Goal: Check status: Check status

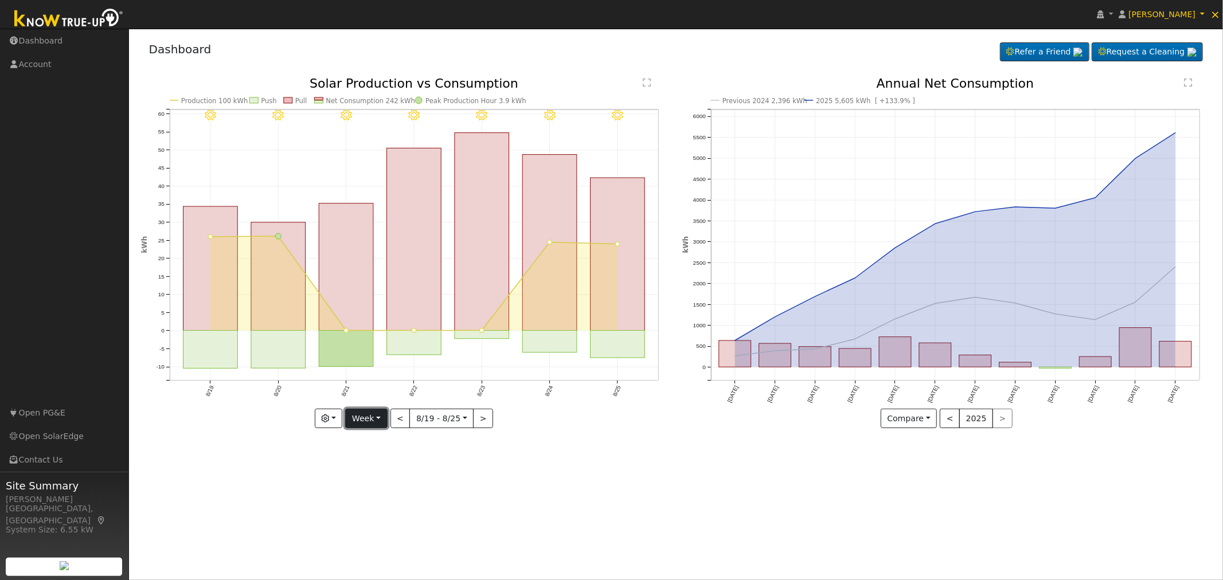
click at [379, 425] on button "Week" at bounding box center [366, 418] width 42 height 19
click at [367, 506] on link "Custom" at bounding box center [386, 507] width 80 height 16
click at [311, 416] on button "button" at bounding box center [299, 418] width 28 height 19
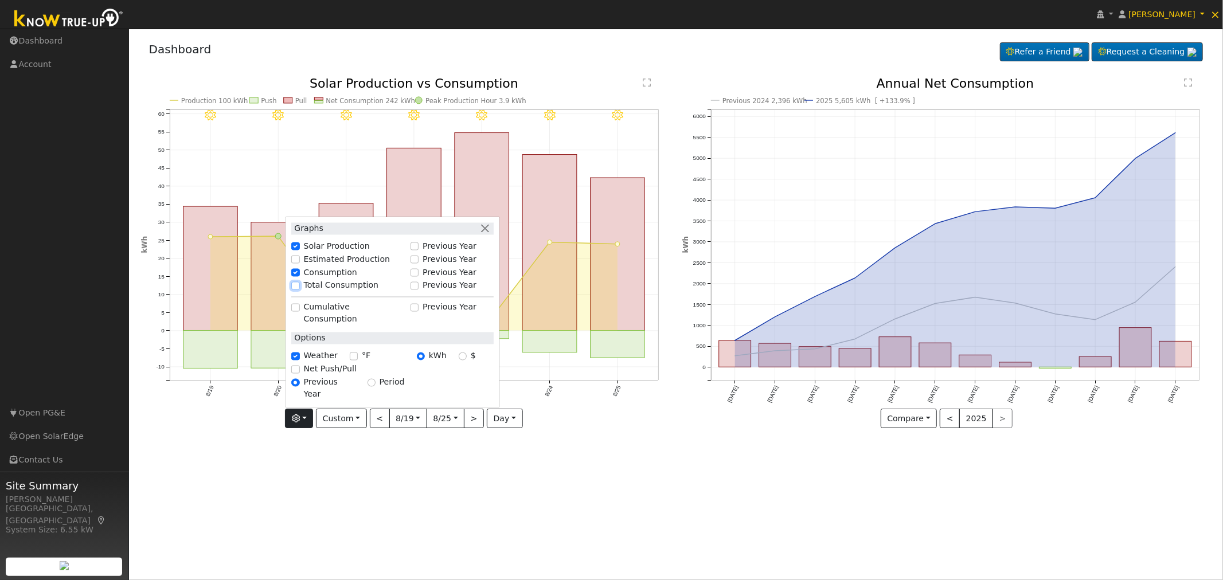
click at [299, 289] on input "Total Consumption" at bounding box center [295, 285] width 8 height 8
checkbox input "true"
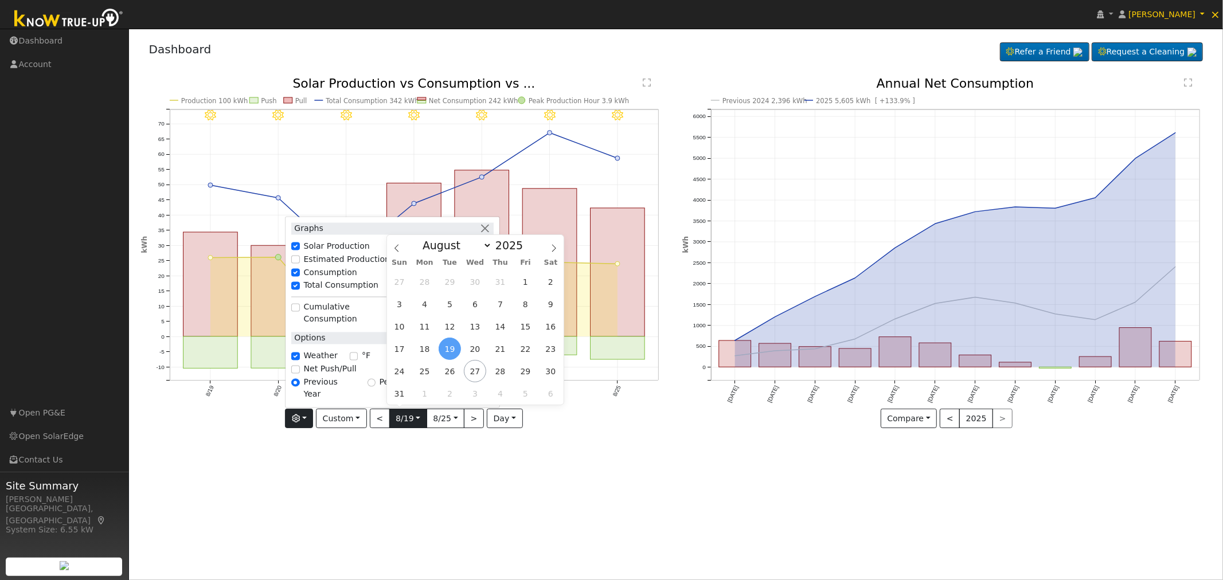
click at [417, 415] on input "[DATE]" at bounding box center [408, 418] width 37 height 18
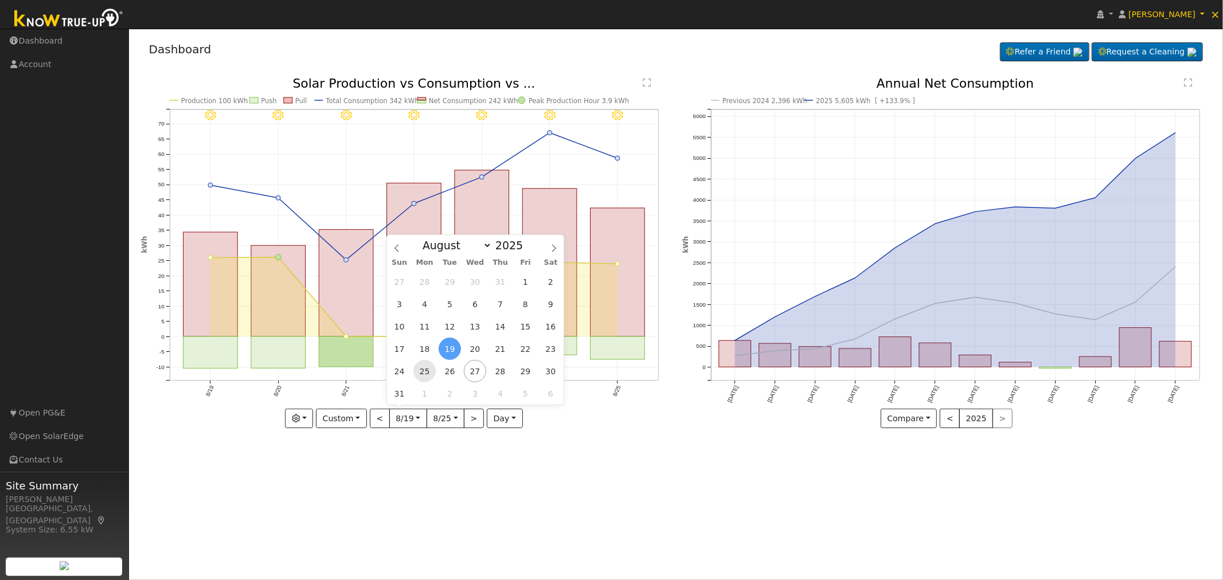
click at [425, 373] on span "25" at bounding box center [424, 371] width 22 height 22
type input "[DATE]"
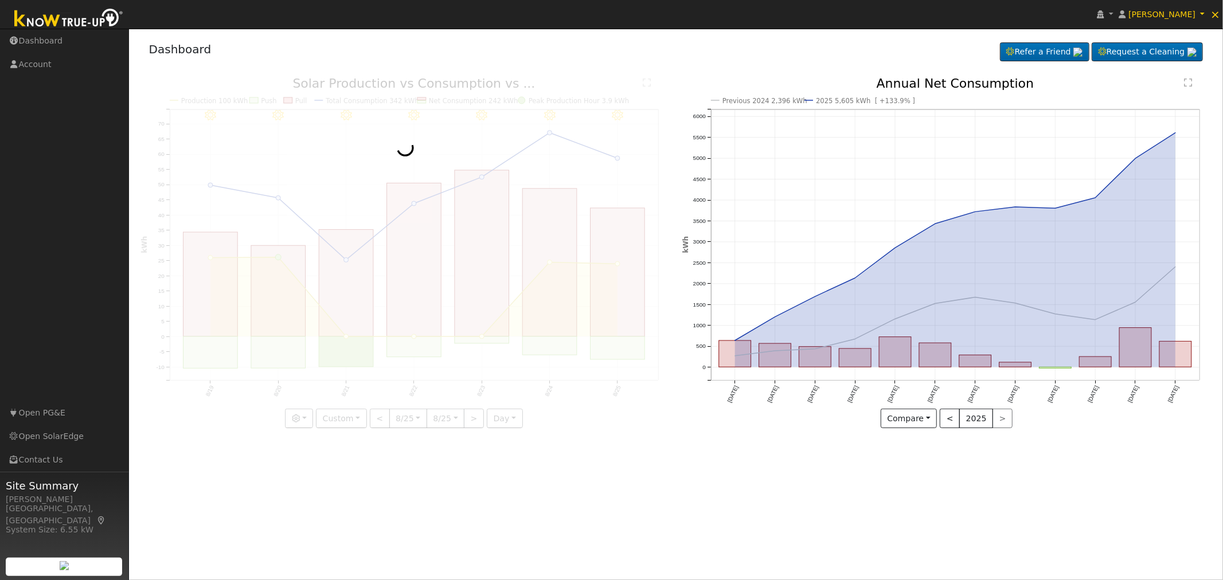
scroll to position [0, 8]
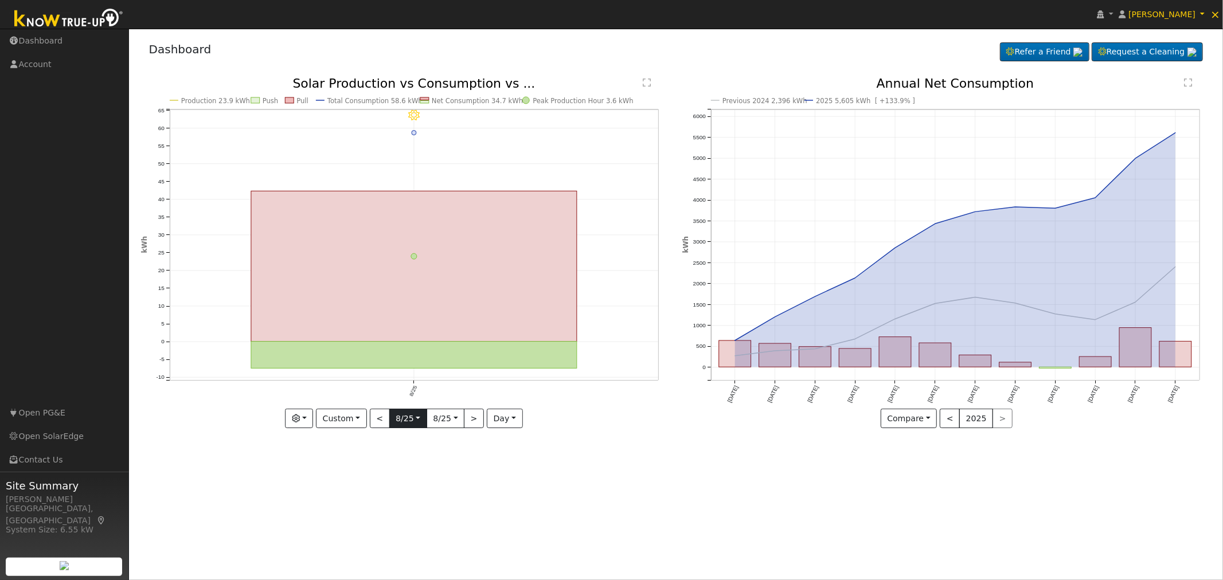
click at [418, 419] on input "[DATE]" at bounding box center [408, 418] width 37 height 18
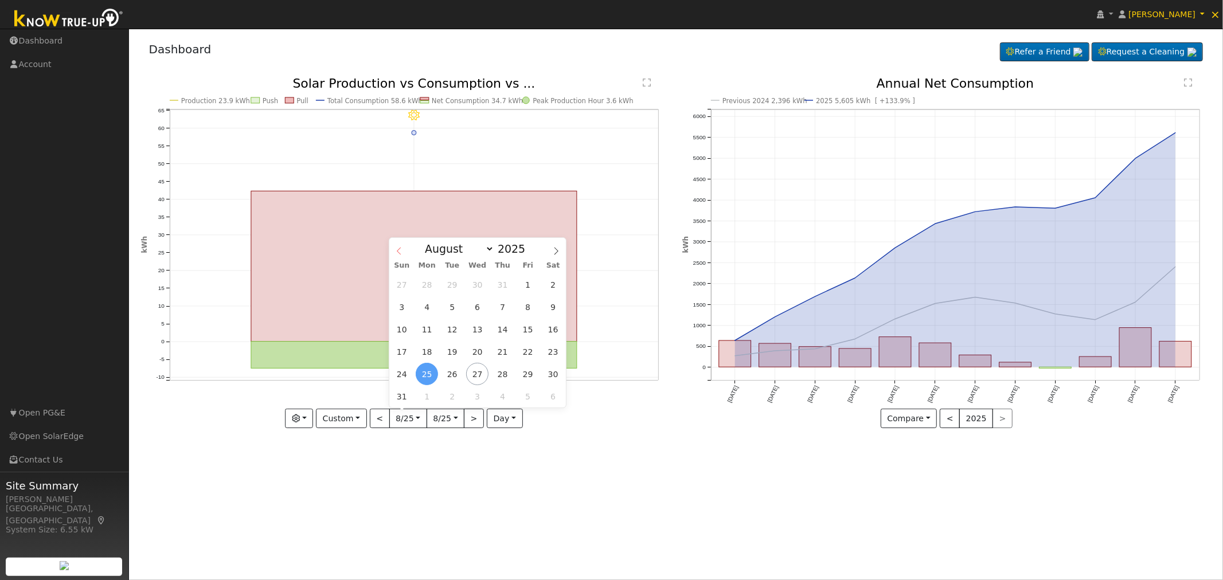
click at [399, 249] on icon at bounding box center [399, 251] width 8 height 8
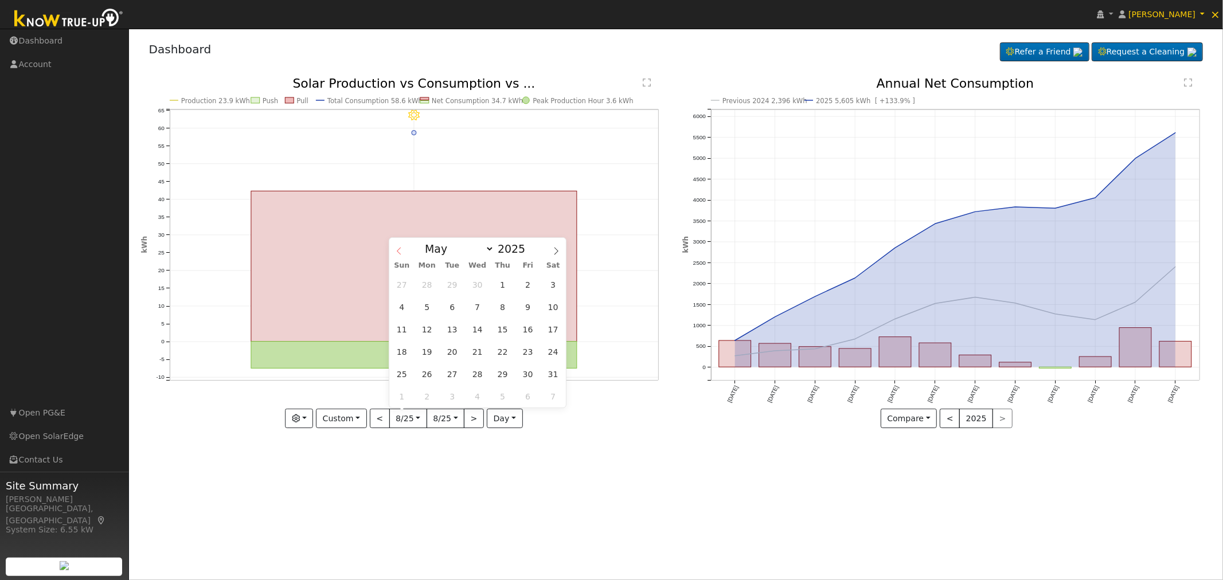
select select "3"
click at [498, 328] on span "17" at bounding box center [502, 329] width 22 height 22
type input "[DATE]"
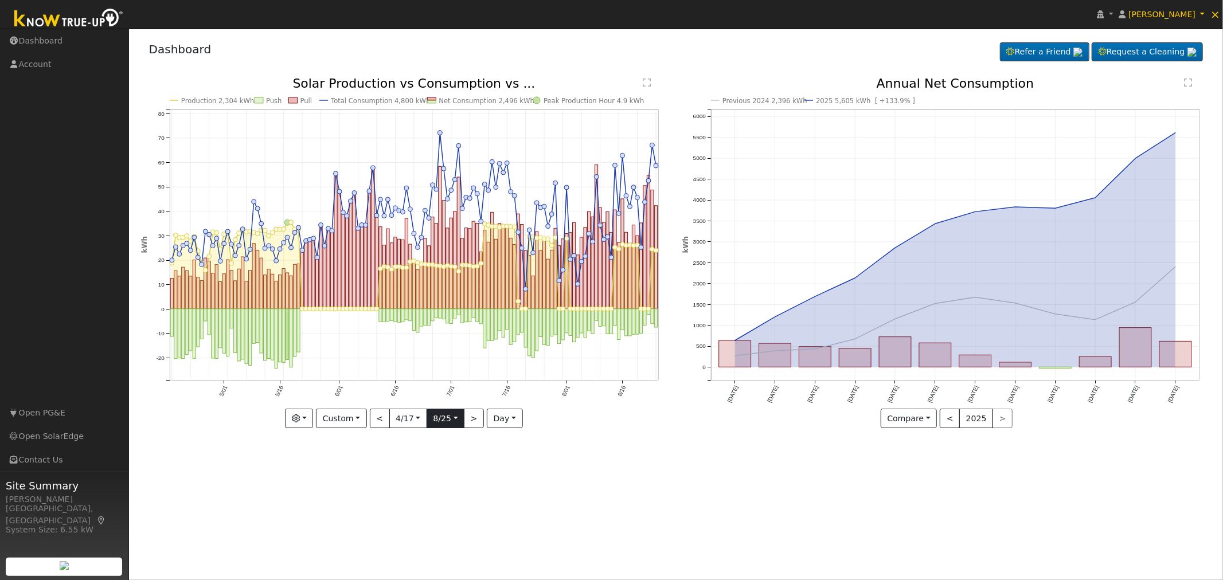
click at [454, 420] on input "[DATE]" at bounding box center [445, 418] width 37 height 18
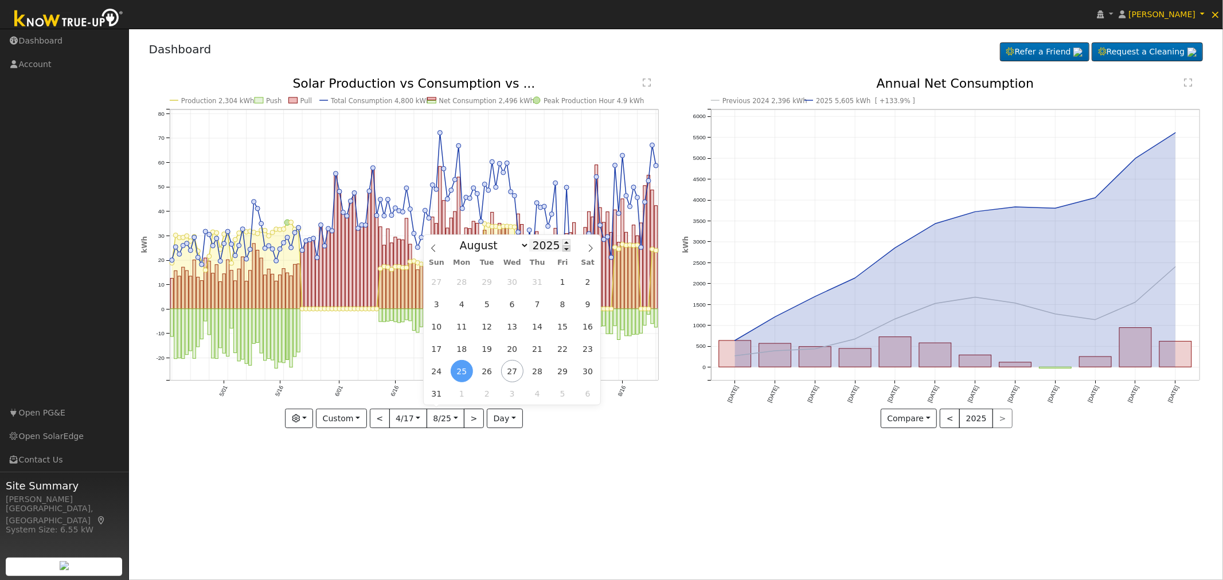
click at [562, 251] on span at bounding box center [566, 248] width 8 height 6
click at [562, 242] on span at bounding box center [566, 242] width 8 height 6
type input "2025"
click at [511, 245] on select "January February March April May June July August September October November De…" at bounding box center [491, 245] width 75 height 14
select select "3"
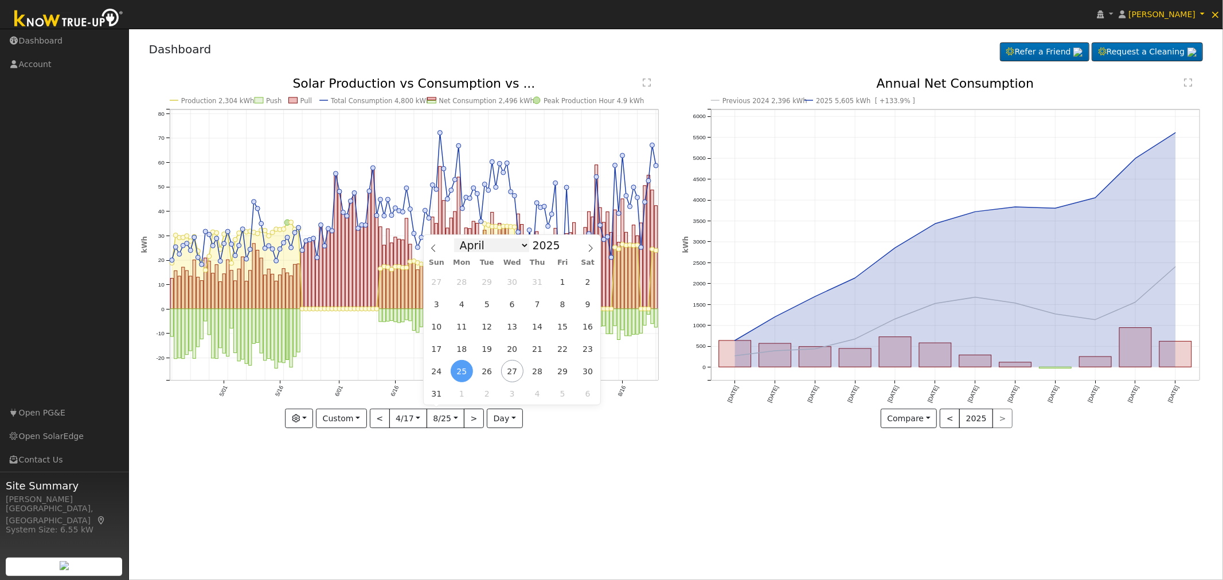
click at [463, 239] on select "January February March April May June July August September October November De…" at bounding box center [491, 245] width 75 height 14
click at [451, 420] on input "[DATE]" at bounding box center [445, 418] width 37 height 18
click at [457, 416] on input "[DATE]" at bounding box center [445, 418] width 37 height 18
click at [531, 328] on span "17" at bounding box center [537, 326] width 22 height 22
type input "[DATE]"
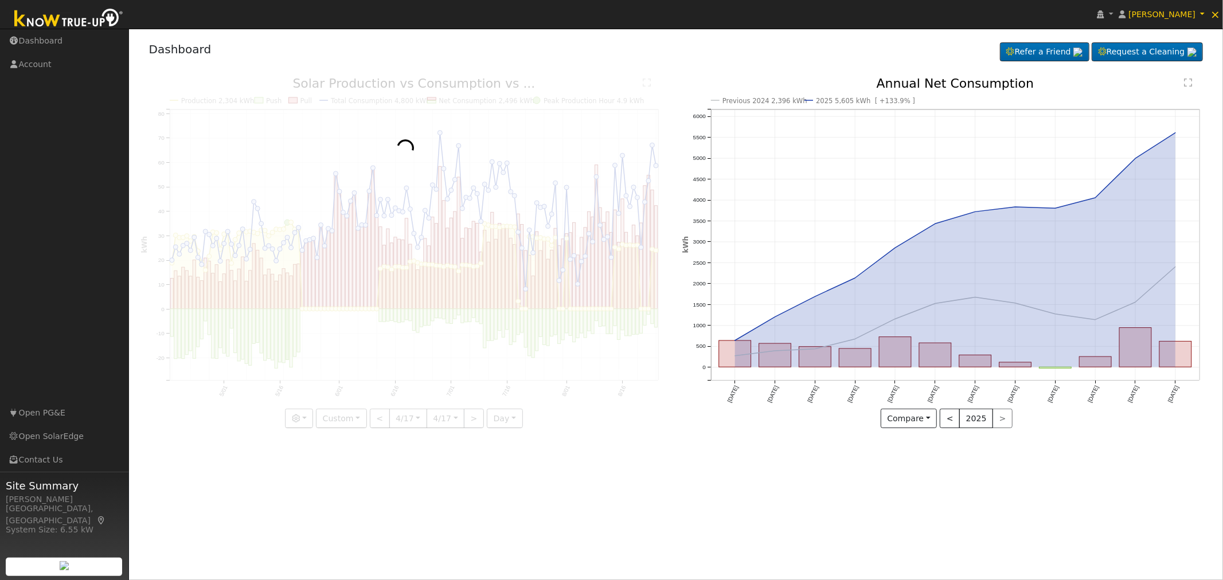
scroll to position [0, 8]
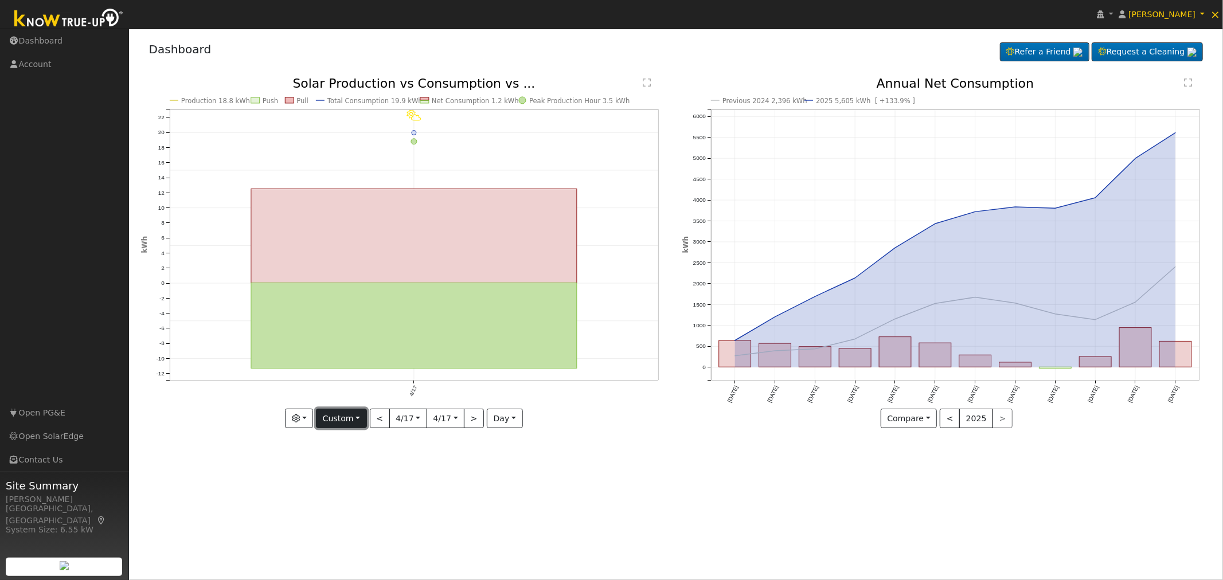
click at [359, 424] on button "Custom" at bounding box center [341, 418] width 51 height 19
click at [617, 502] on div "User Profile First name Last name Email Email Notifications No Emails No Emails…" at bounding box center [676, 304] width 1094 height 551
click at [358, 416] on button "Custom" at bounding box center [341, 418] width 51 height 19
click at [428, 471] on div "User Profile First name Last name Email Email Notifications No Emails No Emails…" at bounding box center [676, 304] width 1094 height 551
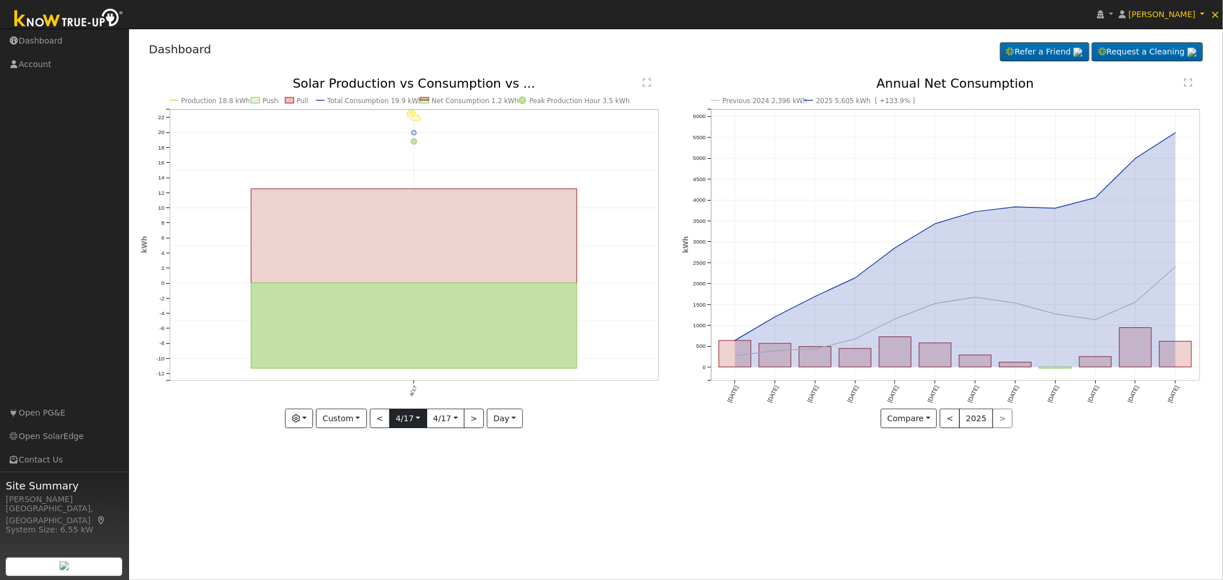
click at [420, 421] on input "[DATE]" at bounding box center [408, 418] width 37 height 18
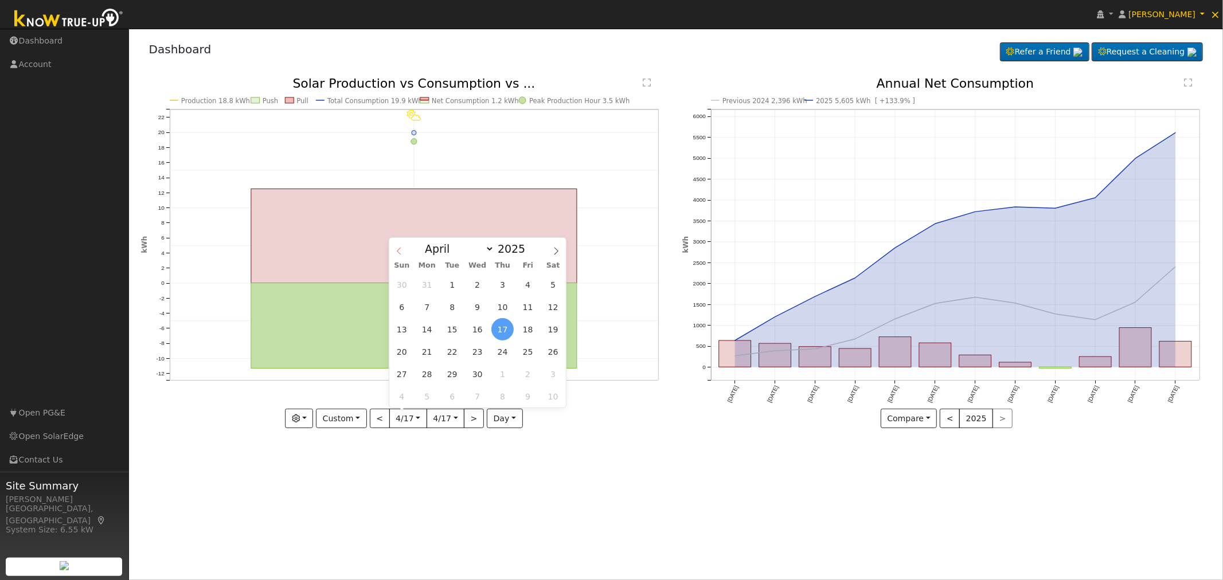
click at [398, 251] on icon at bounding box center [399, 251] width 4 height 7
select select "0"
click at [525, 352] on span "24" at bounding box center [528, 352] width 22 height 22
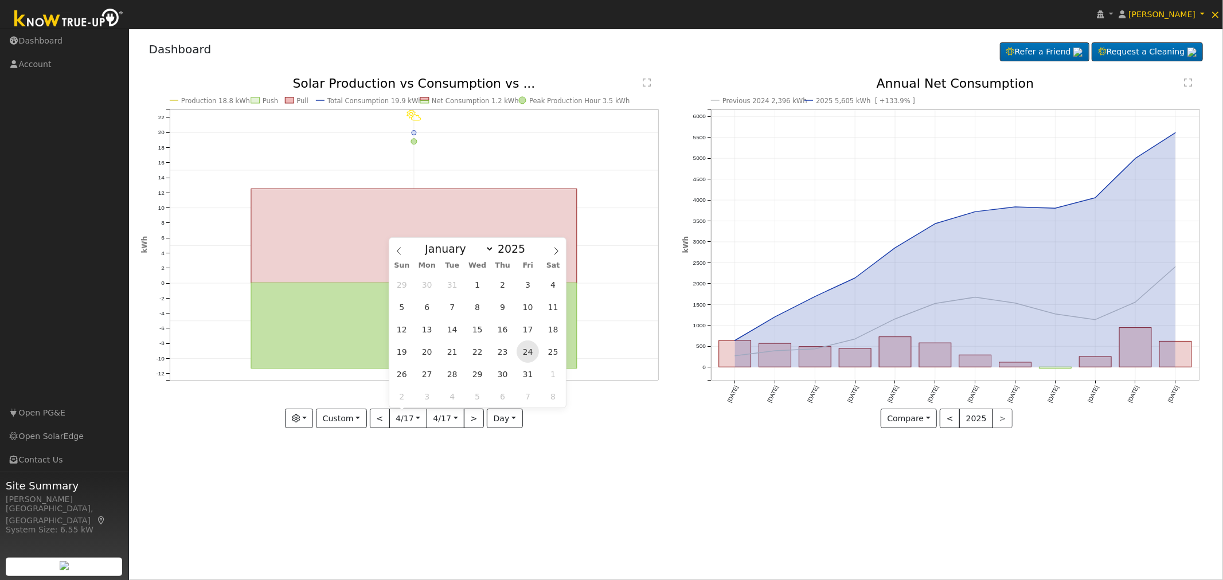
type input "[DATE]"
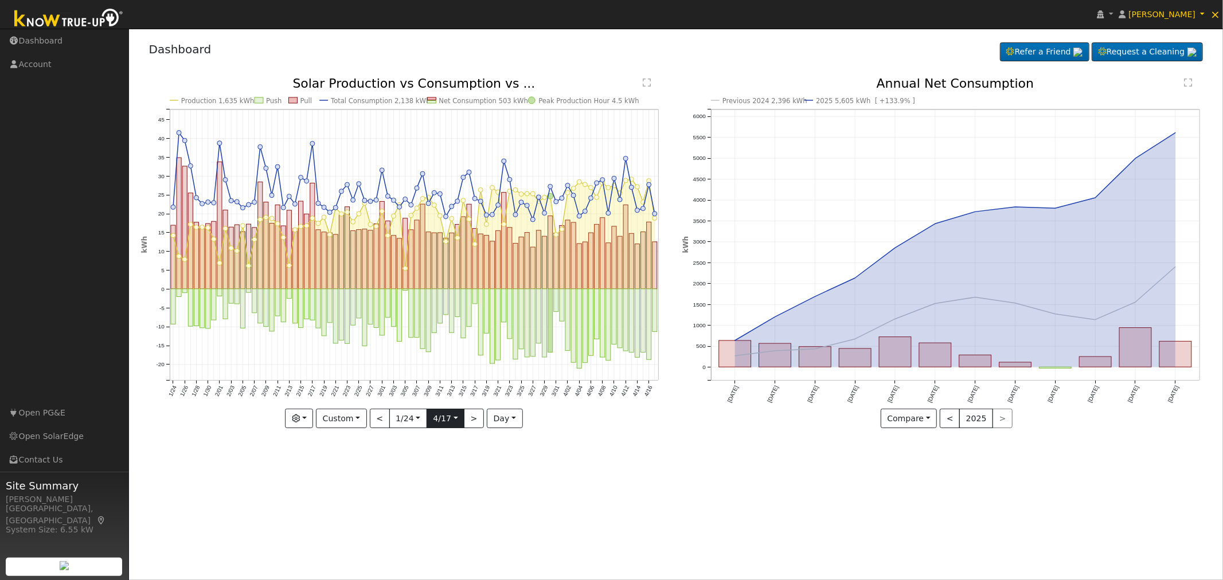
click at [460, 414] on input "[DATE]" at bounding box center [445, 418] width 37 height 18
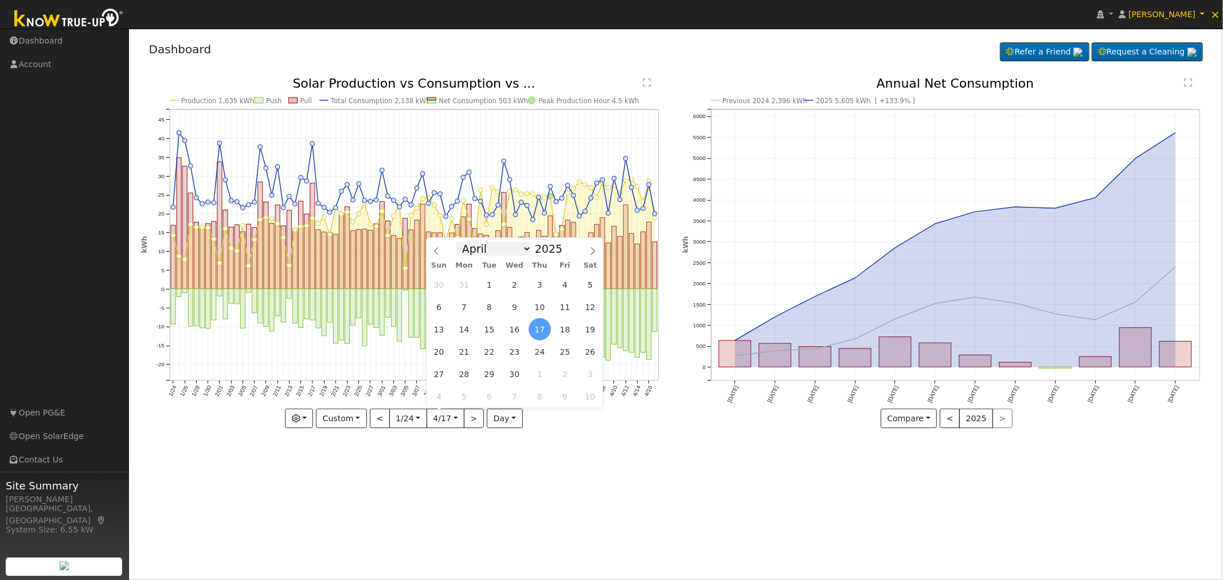
click at [478, 249] on select "January February March April May June July August September October November De…" at bounding box center [493, 249] width 75 height 14
select select "0"
click at [465, 242] on select "January February March April May June July August September October November De…" at bounding box center [493, 249] width 75 height 14
click at [562, 354] on span "24" at bounding box center [565, 352] width 22 height 22
type input "[DATE]"
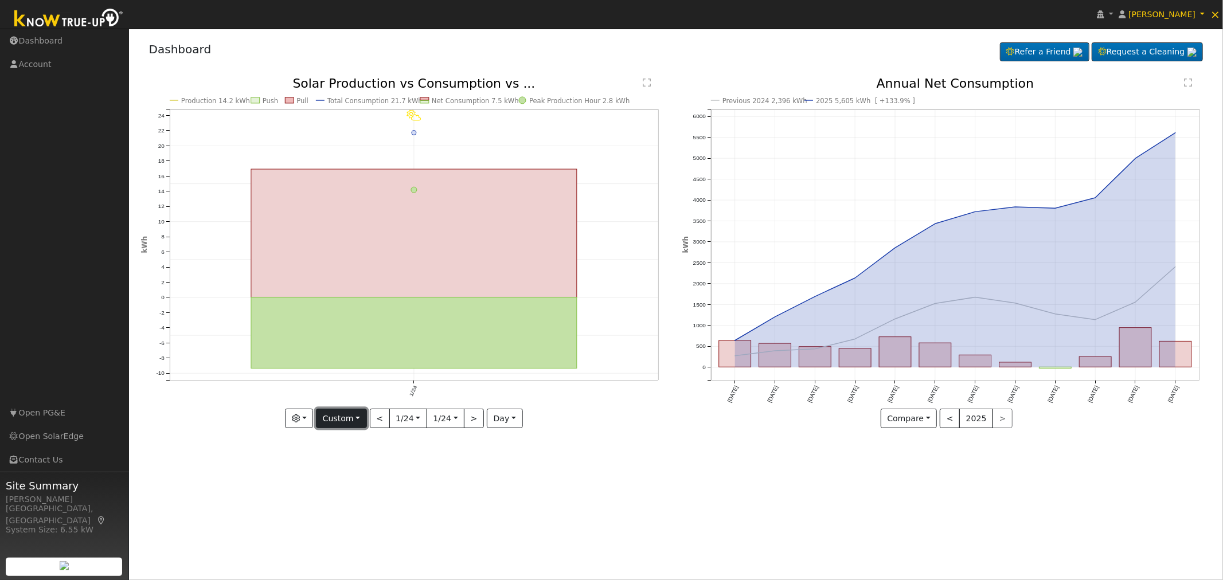
click at [360, 423] on button "Custom" at bounding box center [341, 418] width 51 height 19
click at [419, 421] on input "[DATE]" at bounding box center [408, 418] width 37 height 18
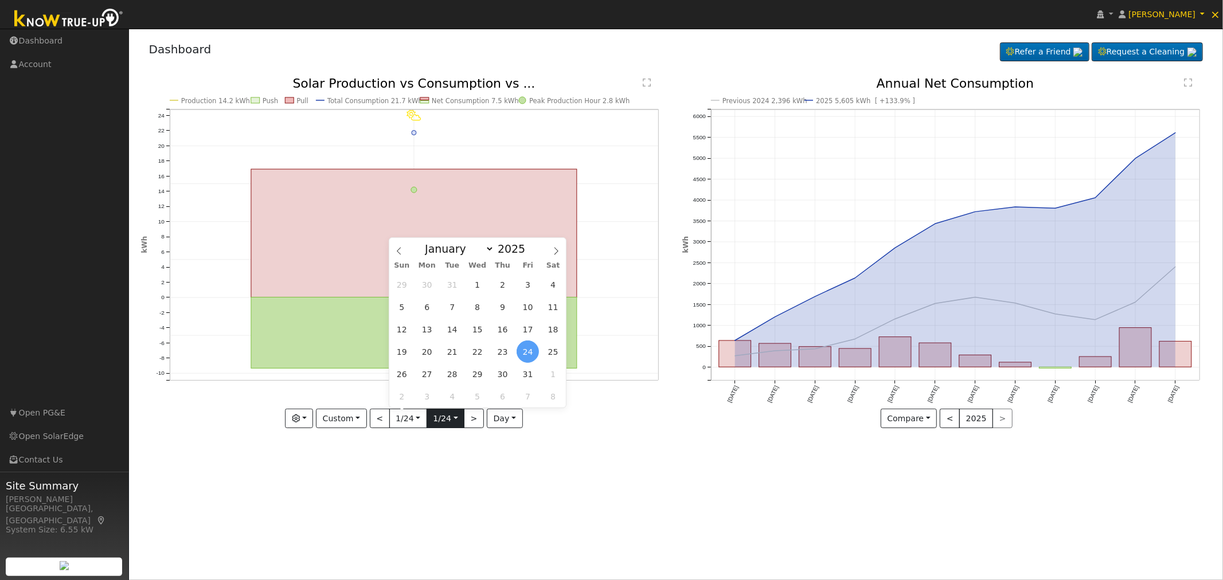
click at [453, 418] on input "[DATE]" at bounding box center [445, 418] width 37 height 18
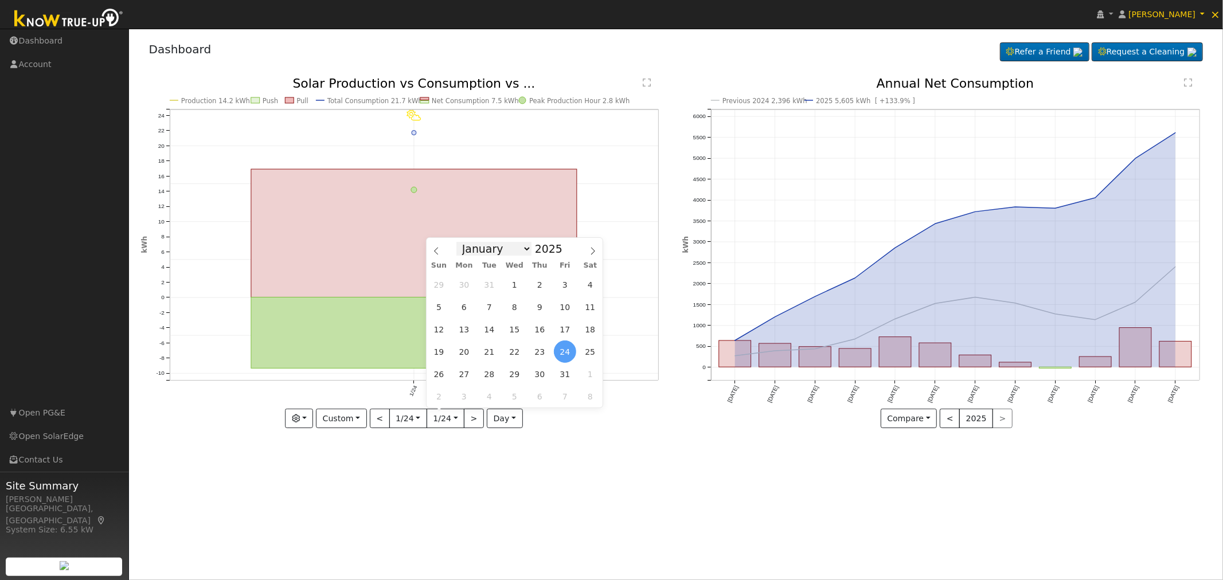
click at [520, 249] on select "January February March April May June July August September October November De…" at bounding box center [493, 249] width 75 height 14
select select "5"
click at [465, 242] on select "January February March April May June July August September October November De…" at bounding box center [493, 249] width 75 height 14
click at [538, 285] on span "5" at bounding box center [540, 284] width 22 height 22
type input "[DATE]"
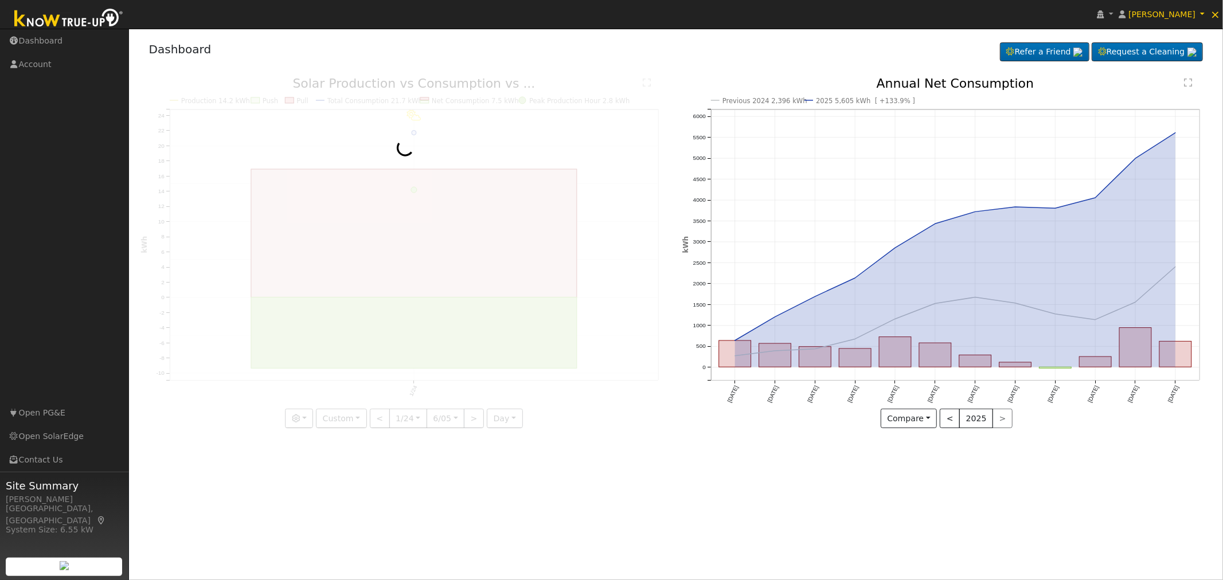
scroll to position [0, 8]
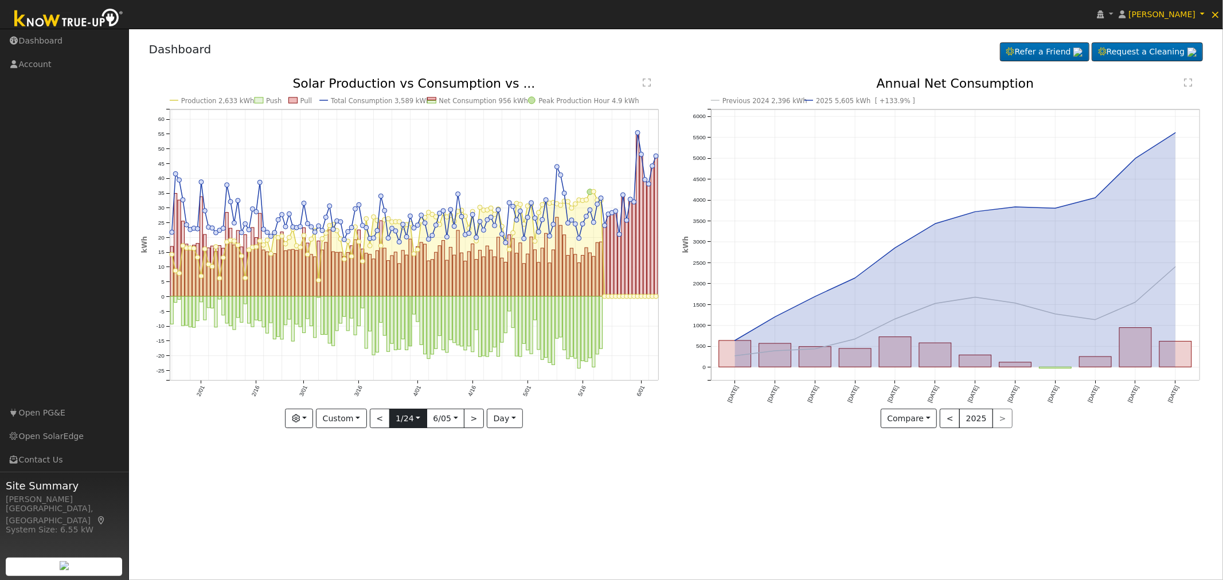
click at [420, 414] on input "[DATE]" at bounding box center [408, 418] width 37 height 18
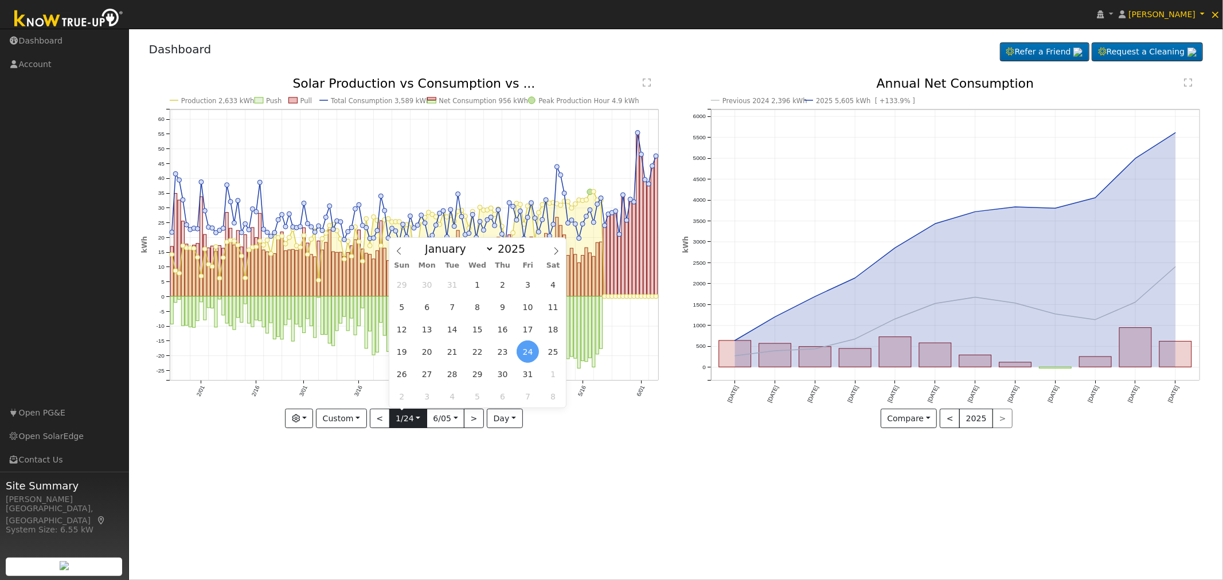
scroll to position [0, 0]
click at [482, 251] on select "January February March April May June July August September October November De…" at bounding box center [456, 249] width 75 height 14
select select "5"
click at [428, 242] on select "January February March April May June July August September October November De…" at bounding box center [456, 249] width 75 height 14
click at [501, 283] on span "5" at bounding box center [502, 284] width 22 height 22
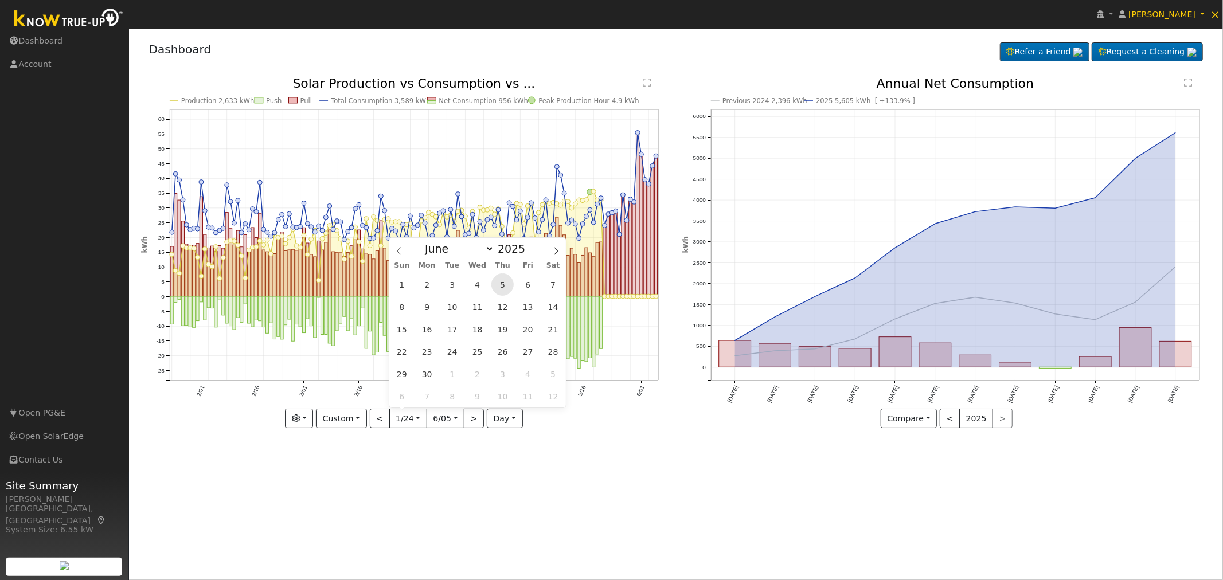
type input "[DATE]"
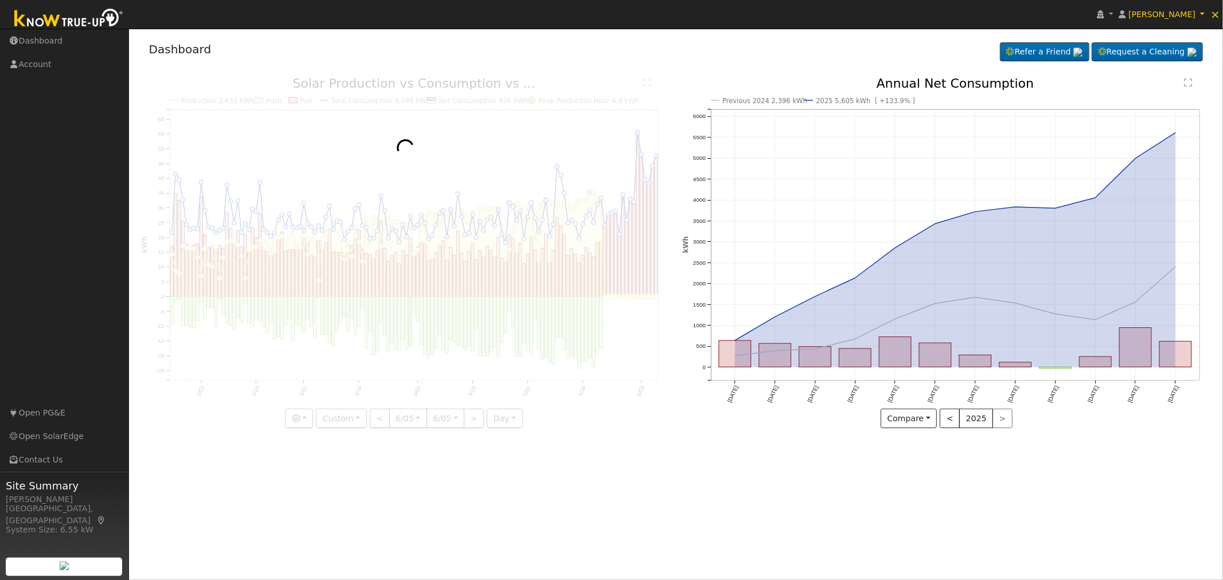
scroll to position [0, 8]
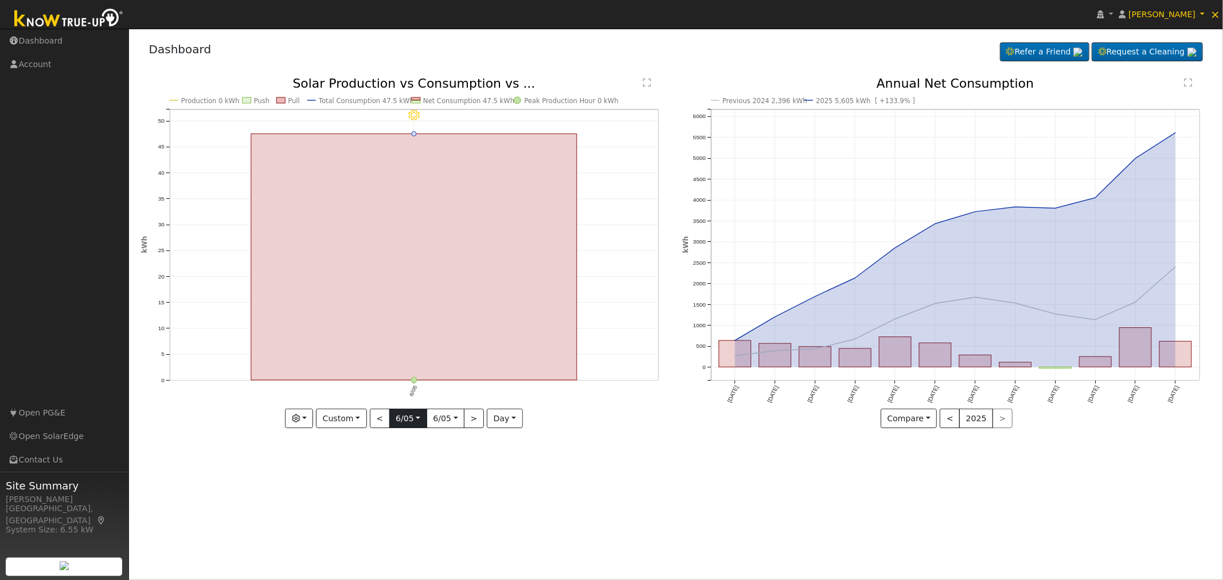
click at [413, 421] on input "[DATE]" at bounding box center [408, 418] width 37 height 18
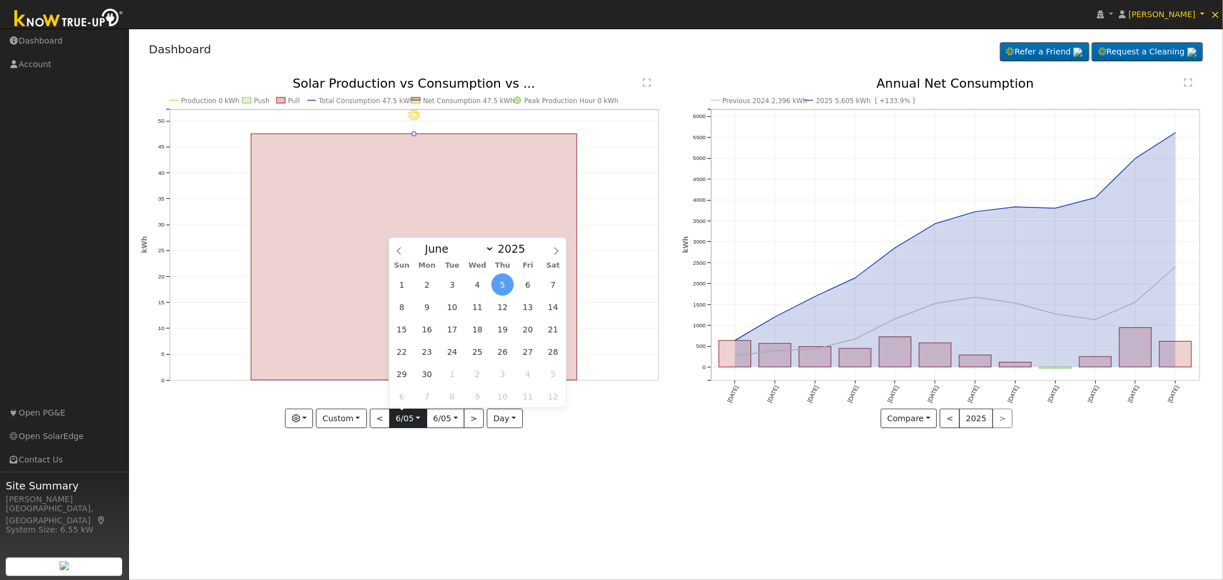
click at [420, 417] on input "[DATE]" at bounding box center [408, 418] width 37 height 18
click at [527, 253] on span at bounding box center [531, 252] width 8 height 6
type input "2024"
click at [474, 307] on span "5" at bounding box center [477, 307] width 22 height 22
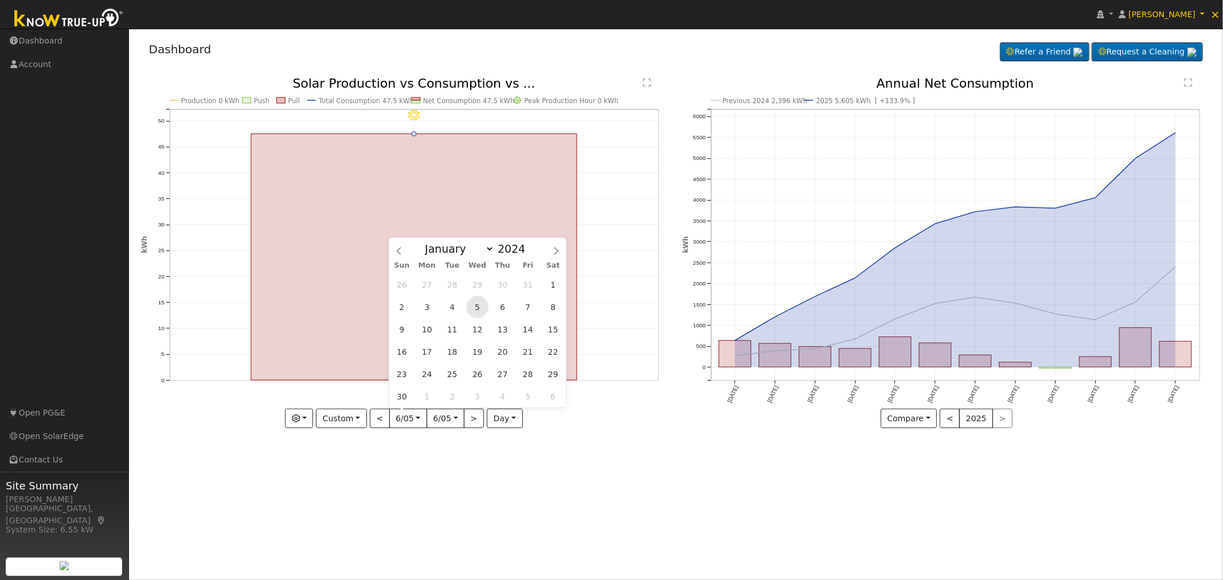
type input "[DATE]"
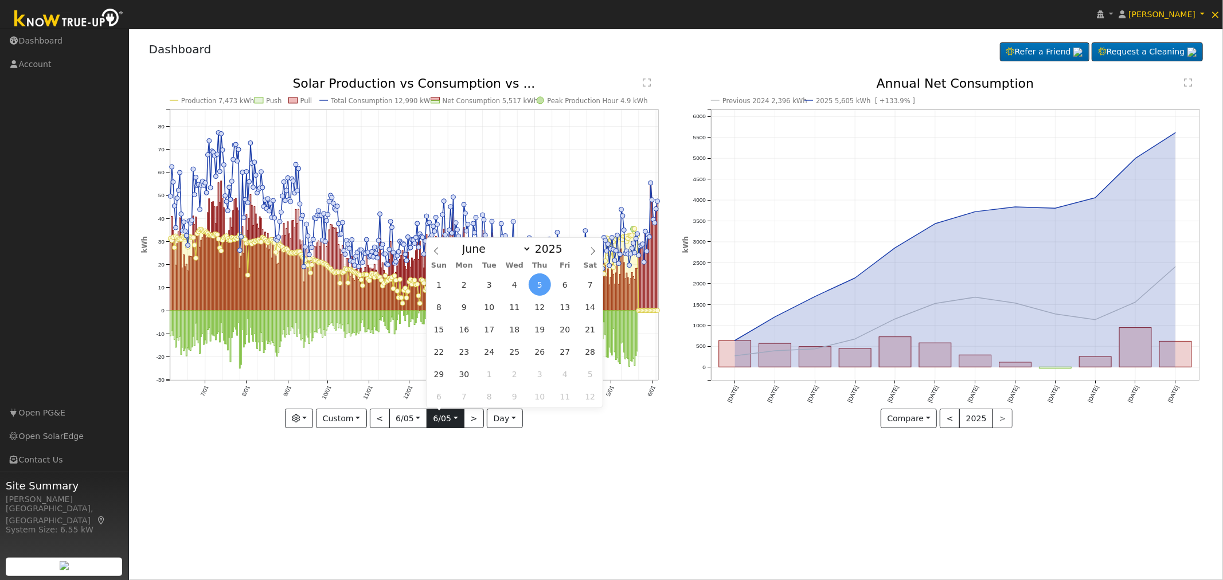
click at [453, 415] on input "[DATE]" at bounding box center [445, 418] width 37 height 18
click at [565, 249] on span at bounding box center [569, 252] width 8 height 6
type input "2024"
click at [513, 306] on span "5" at bounding box center [514, 307] width 22 height 22
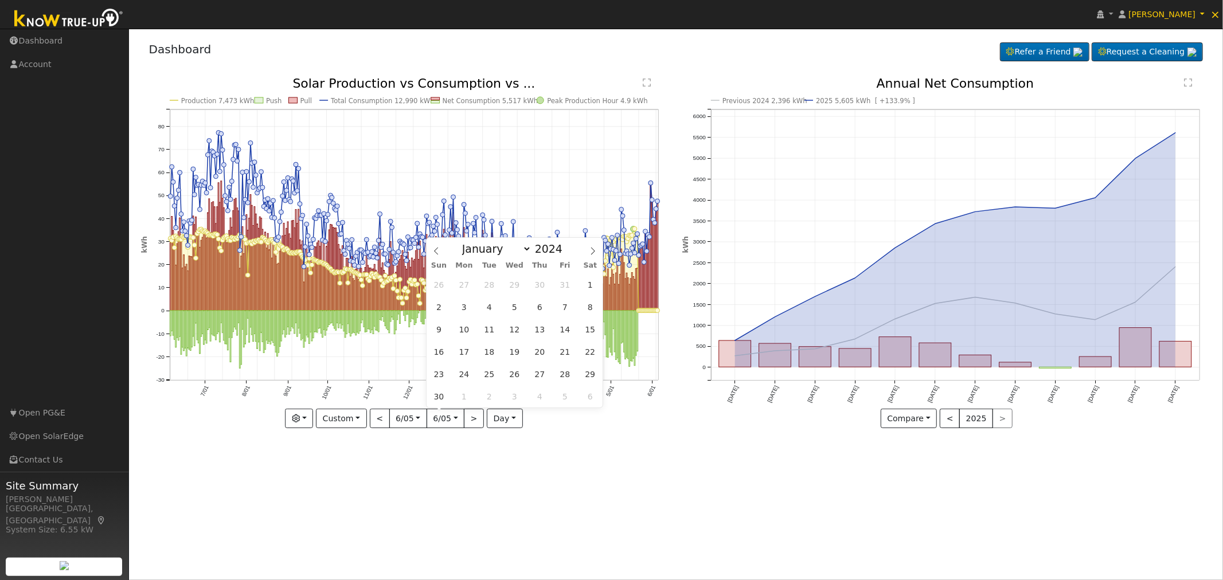
type input "[DATE]"
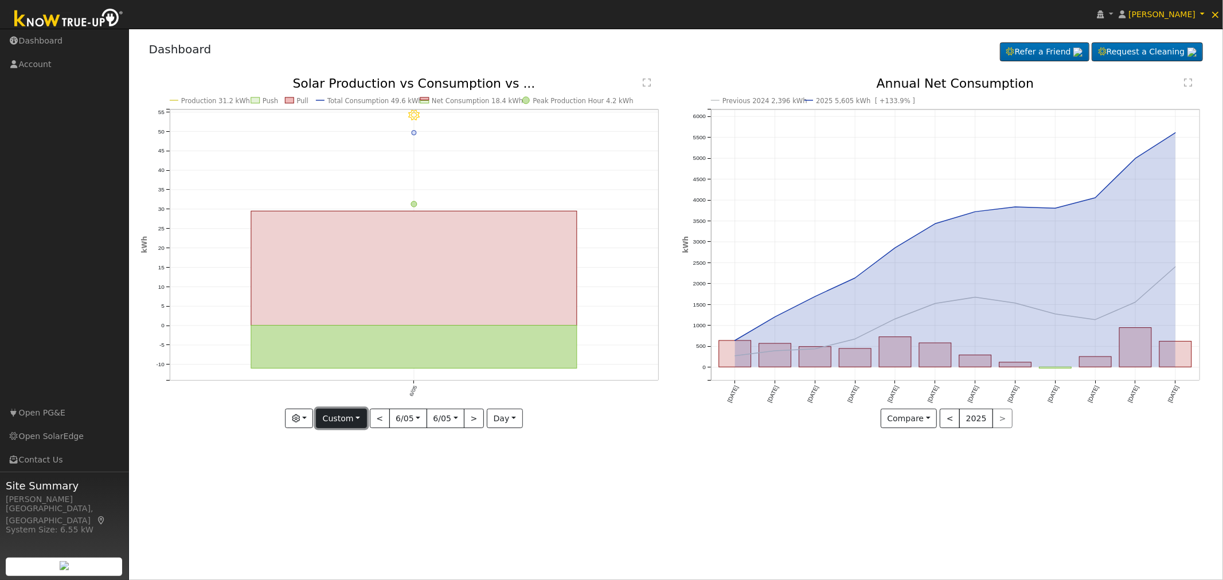
click at [357, 414] on button "Custom" at bounding box center [341, 418] width 51 height 19
click at [416, 417] on input "[DATE]" at bounding box center [408, 418] width 37 height 18
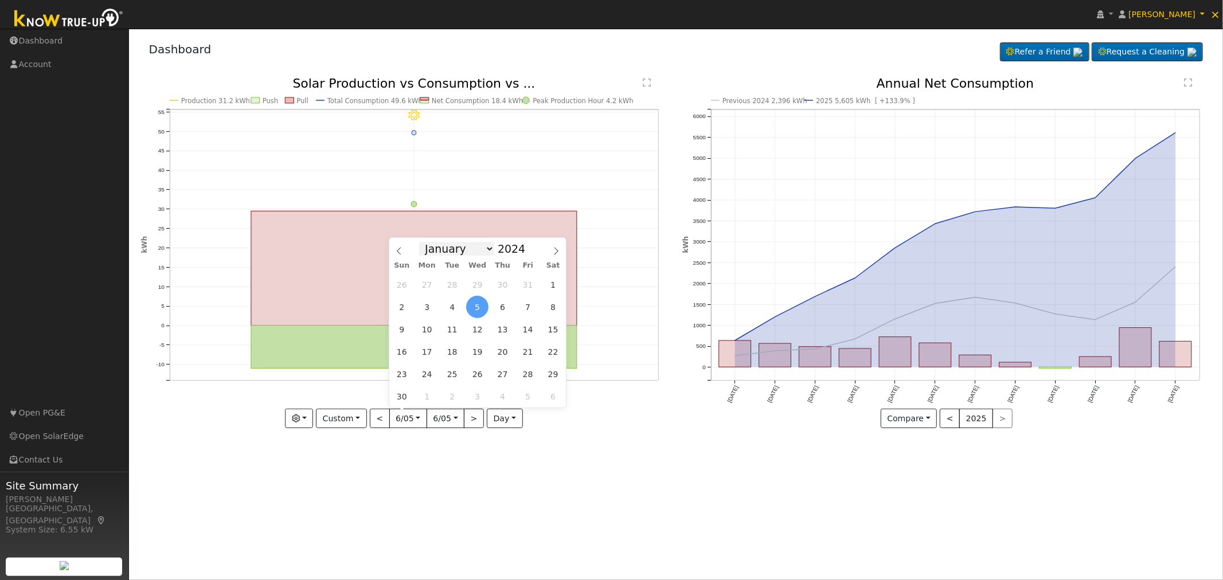
click at [486, 250] on select "January February March April May June July August September October November De…" at bounding box center [456, 249] width 75 height 14
select select "9"
click at [428, 242] on select "January February March April May June July August September October November De…" at bounding box center [456, 249] width 75 height 14
click at [503, 375] on span "31" at bounding box center [502, 374] width 22 height 22
type input "[DATE]"
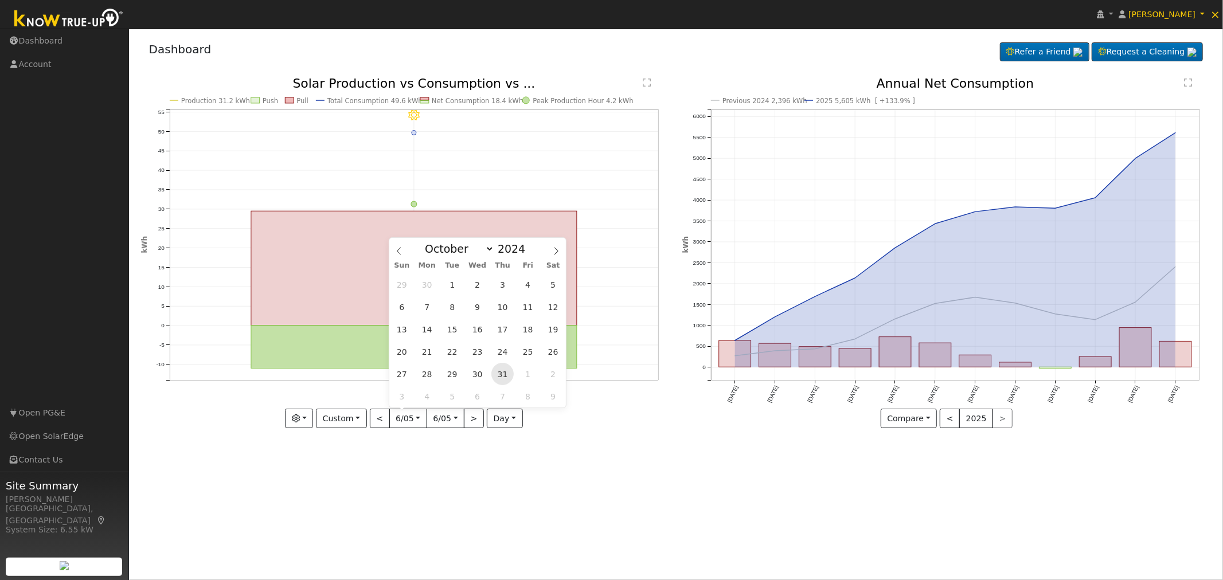
scroll to position [0, 4]
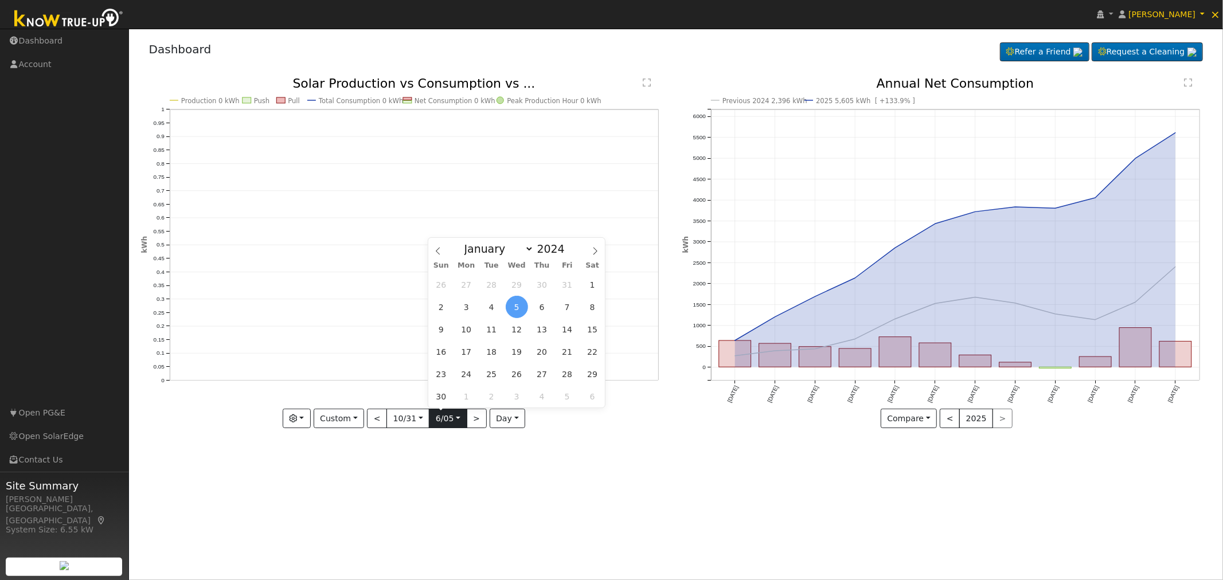
click at [460, 421] on input "[DATE]" at bounding box center [447, 418] width 37 height 18
click at [524, 249] on select "January February March April May June July August September October November De…" at bounding box center [496, 249] width 75 height 14
select select "9"
click at [468, 242] on select "January February March April May June July August September October November De…" at bounding box center [496, 249] width 75 height 14
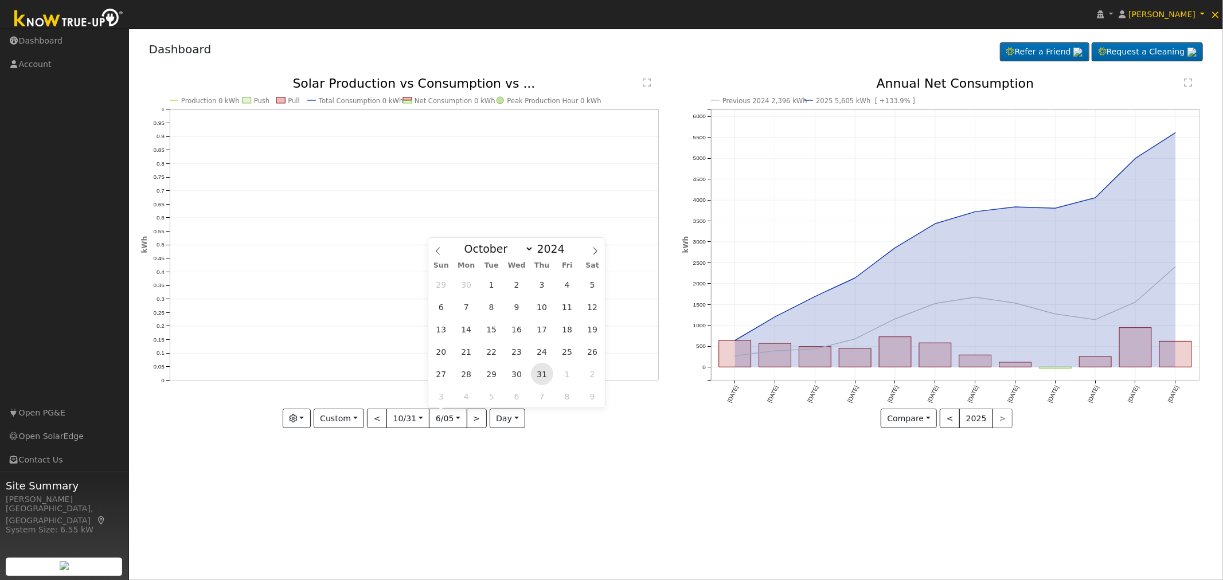
click at [542, 374] on span "31" at bounding box center [542, 374] width 22 height 22
type input "[DATE]"
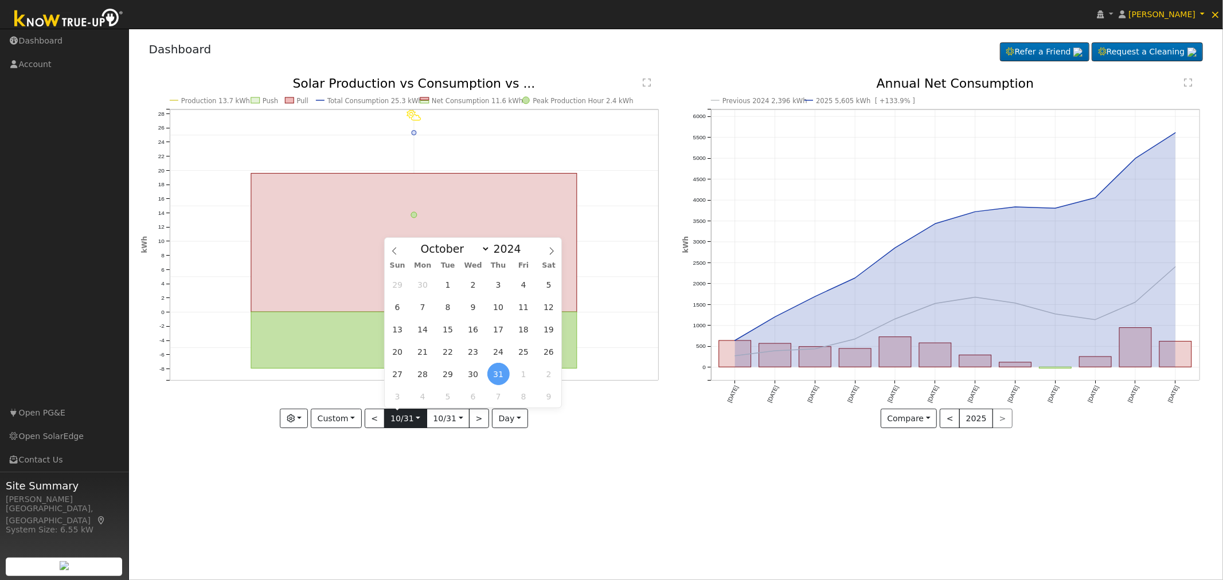
click at [414, 419] on input "[DATE]" at bounding box center [406, 418] width 42 height 18
click at [465, 252] on select "January February March April May June July August September October November De…" at bounding box center [452, 249] width 75 height 14
select select "6"
click at [424, 242] on select "January February March April May June July August September October November De…" at bounding box center [452, 249] width 75 height 14
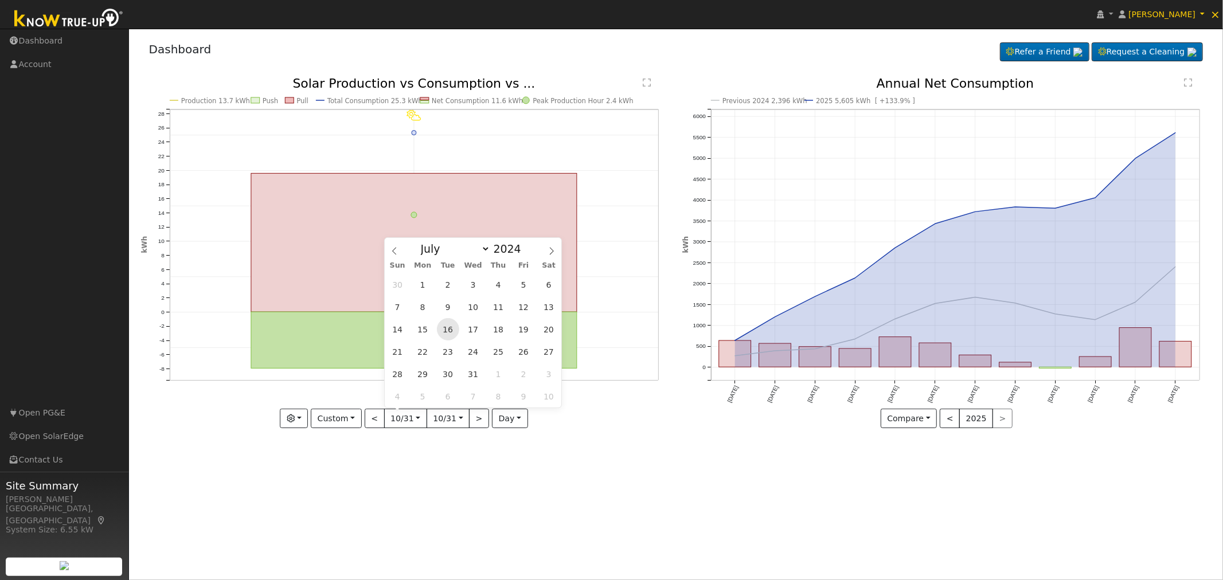
click at [448, 328] on span "16" at bounding box center [448, 329] width 22 height 22
type input "[DATE]"
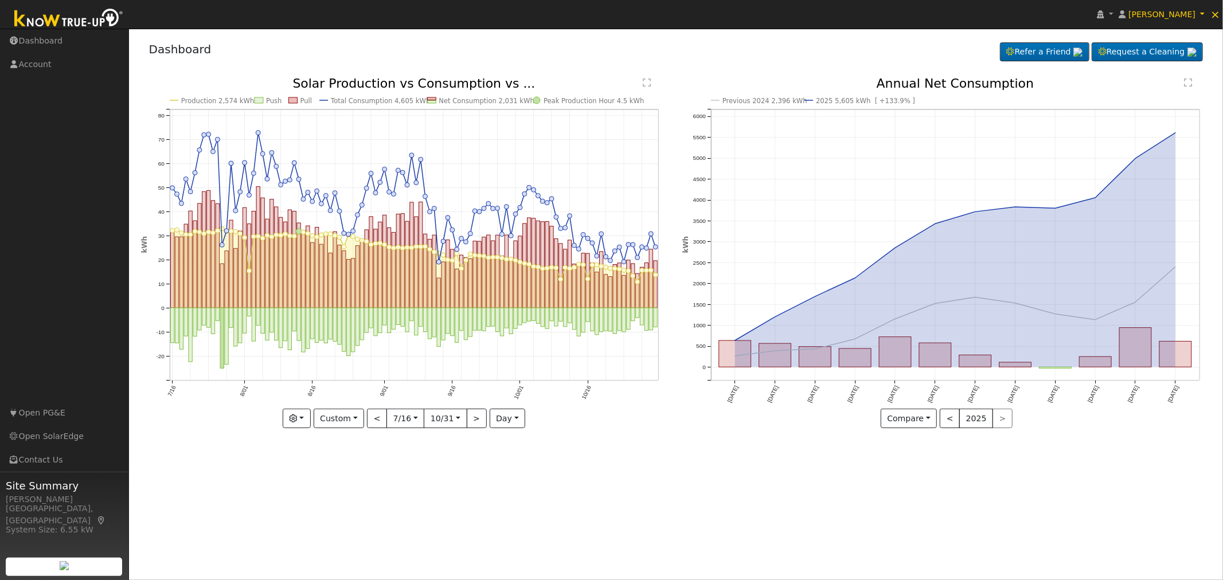
click at [449, 420] on input "[DATE]" at bounding box center [445, 418] width 42 height 18
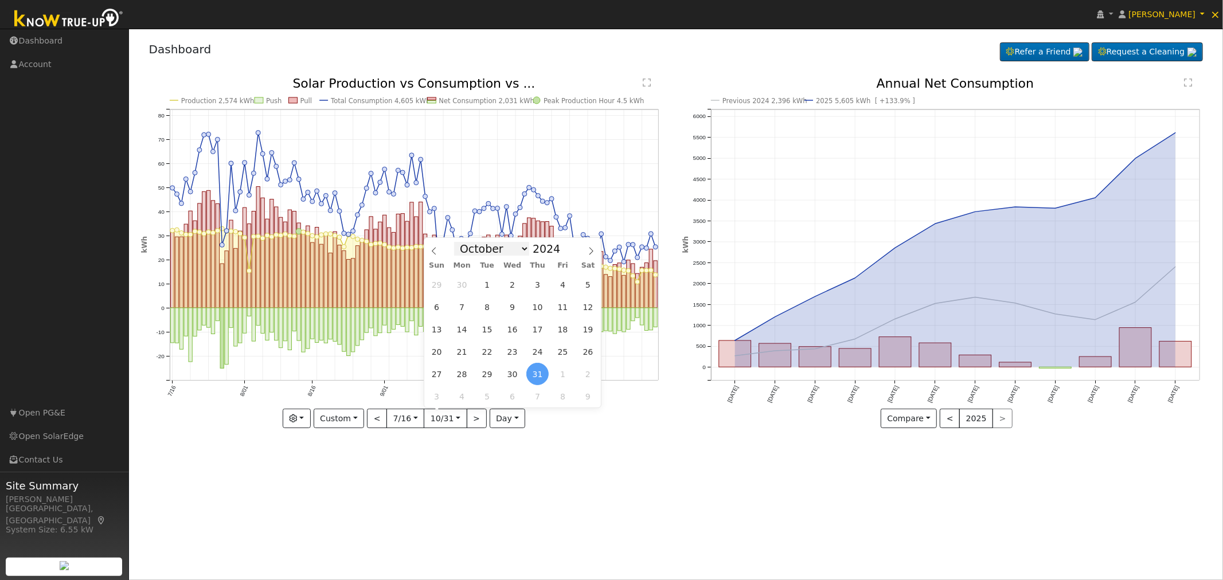
click at [500, 251] on select "January February March April May June July August September October November De…" at bounding box center [491, 249] width 75 height 14
select select "6"
click at [463, 242] on select "January February March April May June July August September October November De…" at bounding box center [491, 249] width 75 height 14
click at [486, 329] on span "16" at bounding box center [487, 329] width 22 height 22
type input "[DATE]"
